Goal: Book appointment/travel/reservation

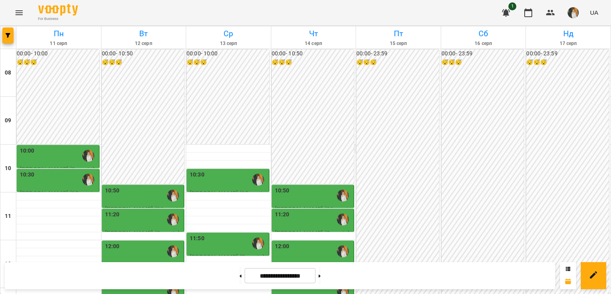
scroll to position [203, 0]
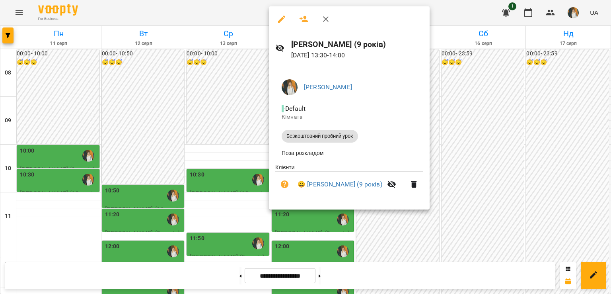
click at [209, 124] on div at bounding box center [305, 147] width 611 height 294
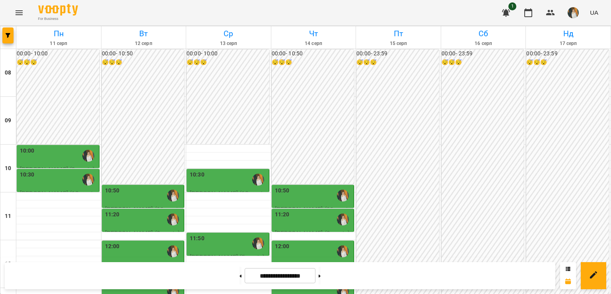
scroll to position [95, 0]
click at [197, 216] on div at bounding box center [228, 220] width 85 height 8
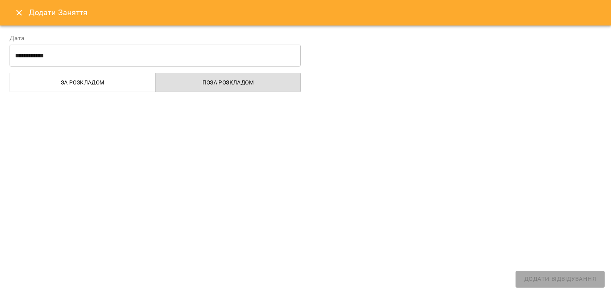
select select "**********"
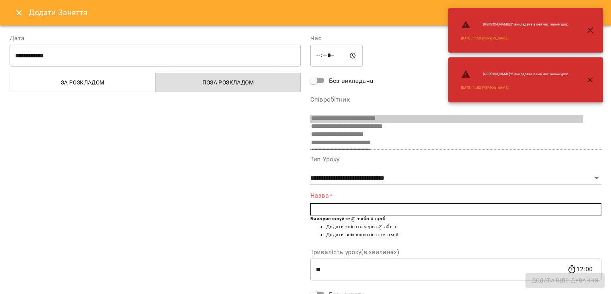
scroll to position [118, 0]
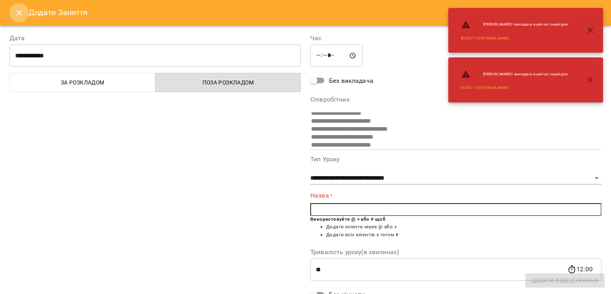
click at [14, 11] on icon "Close" at bounding box center [19, 13] width 10 height 10
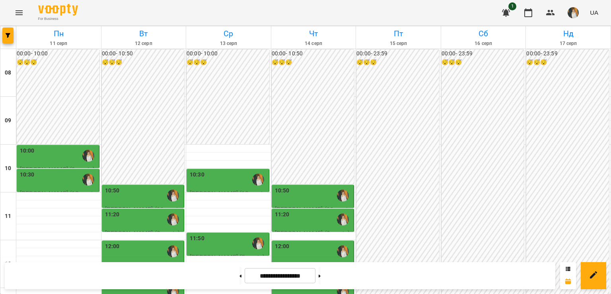
scroll to position [146, 0]
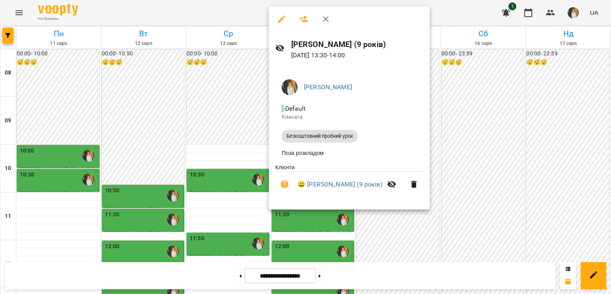
click at [218, 97] on div at bounding box center [305, 147] width 611 height 294
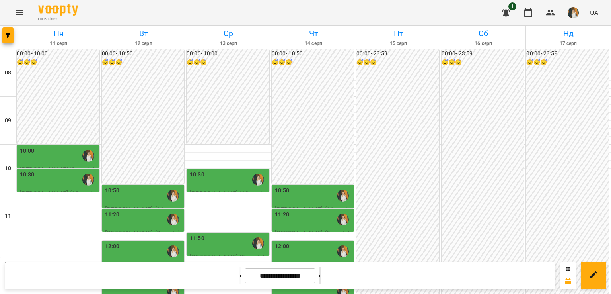
click at [321, 274] on button at bounding box center [320, 276] width 2 height 18
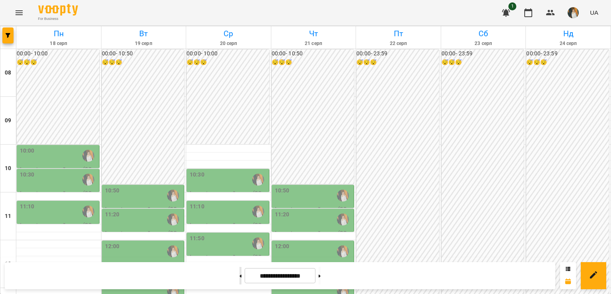
click at [240, 279] on button at bounding box center [241, 276] width 2 height 18
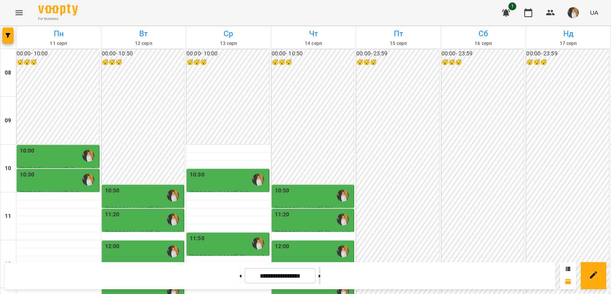
click at [321, 276] on button at bounding box center [320, 276] width 2 height 18
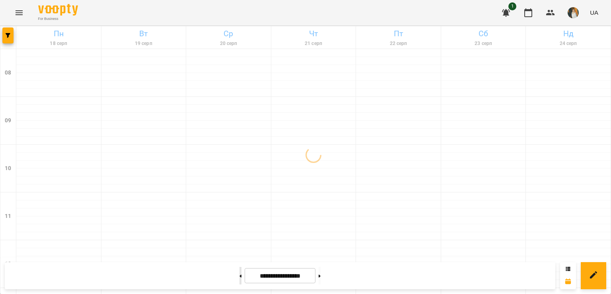
click at [240, 279] on button at bounding box center [241, 276] width 2 height 18
type input "**********"
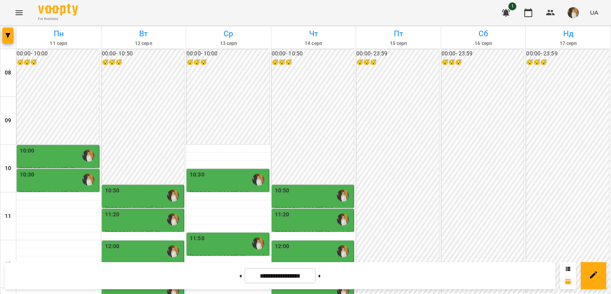
scroll to position [128, 0]
